Goal: Information Seeking & Learning: Learn about a topic

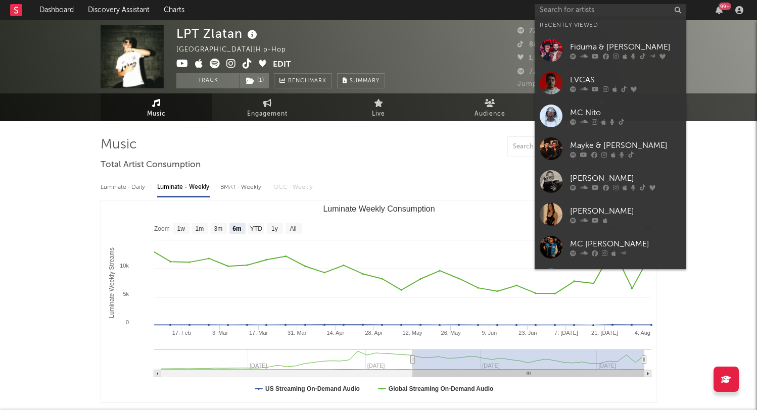
select select "6m"
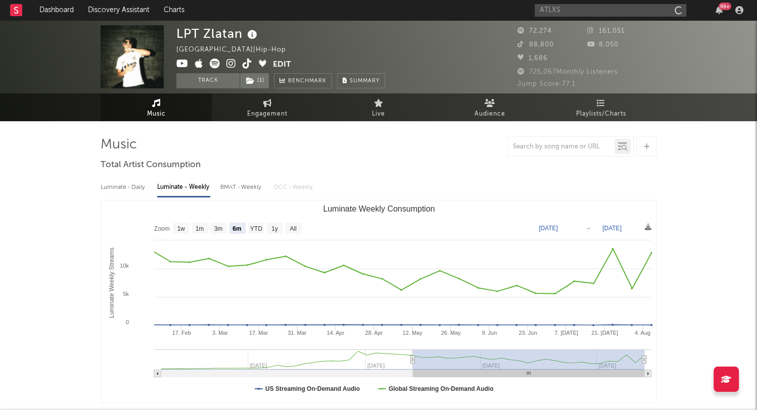
type input "ATLXS"
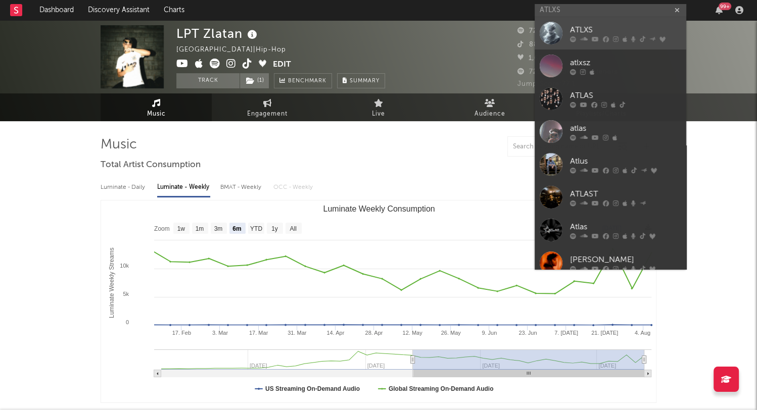
click at [587, 25] on div "ATLXS" at bounding box center [625, 30] width 111 height 12
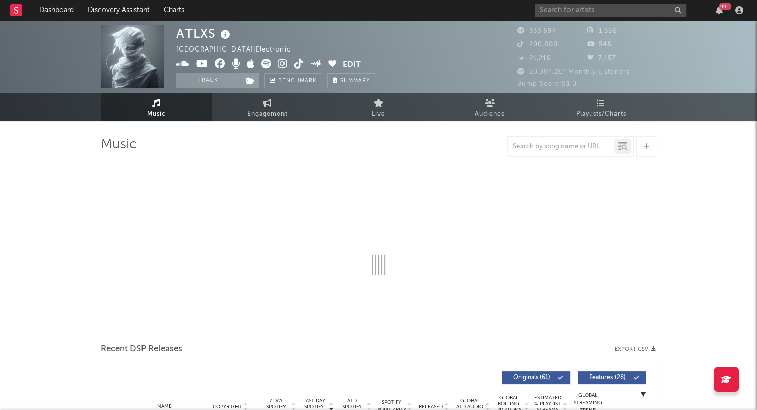
select select "6m"
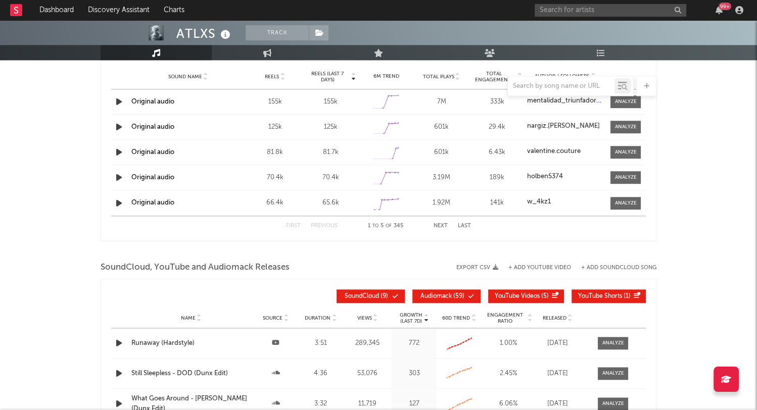
scroll to position [831, 0]
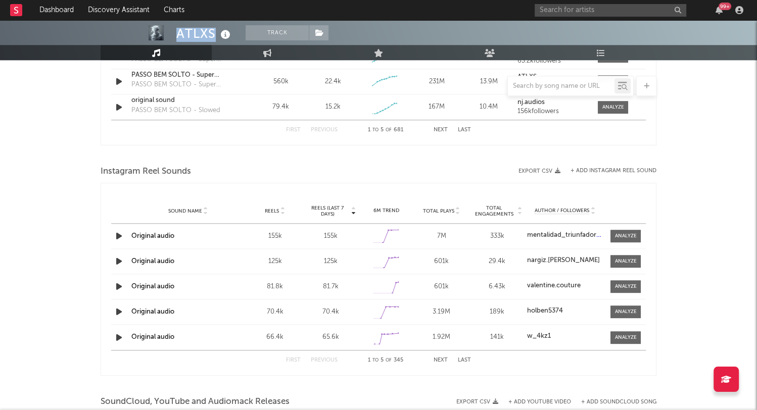
drag, startPoint x: 215, startPoint y: 35, endPoint x: 173, endPoint y: 35, distance: 42.4
click at [173, 35] on div "ATLXS Track [GEOGRAPHIC_DATA] | Electronic Edit Track Benchmark Summary 333,694…" at bounding box center [378, 9] width 757 height 101
copy div "ATLXS"
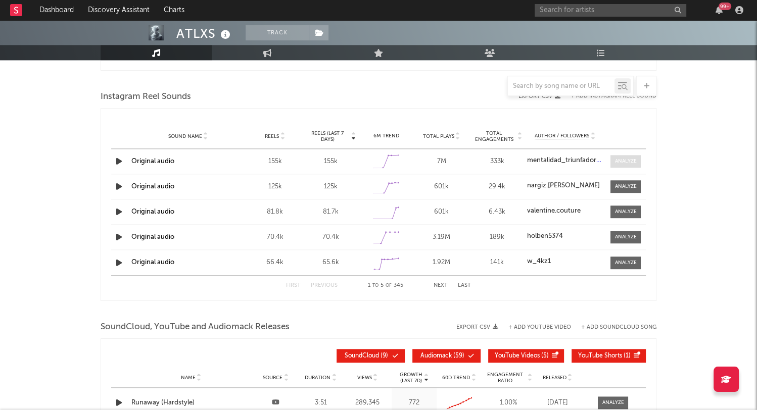
click at [627, 158] on div at bounding box center [625, 162] width 22 height 8
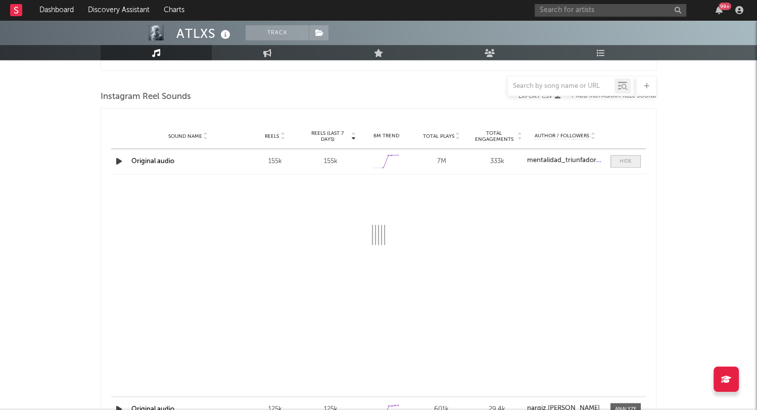
click at [627, 158] on div at bounding box center [625, 162] width 12 height 8
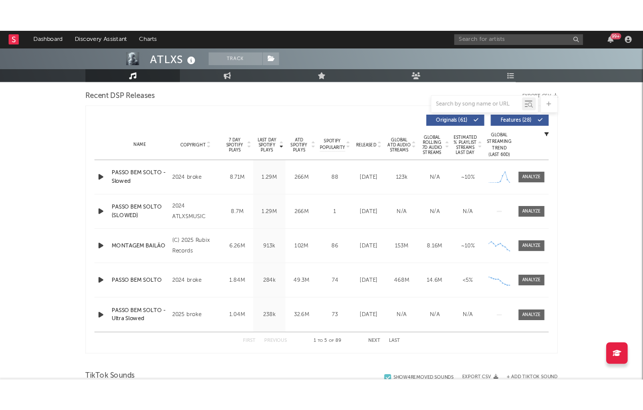
scroll to position [0, 0]
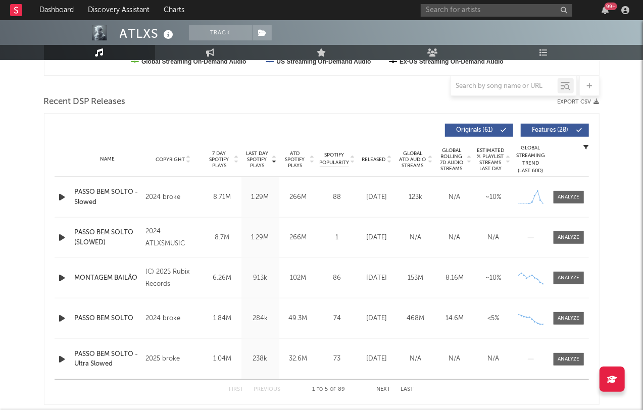
scroll to position [356, 0]
